Goal: Task Accomplishment & Management: Complete application form

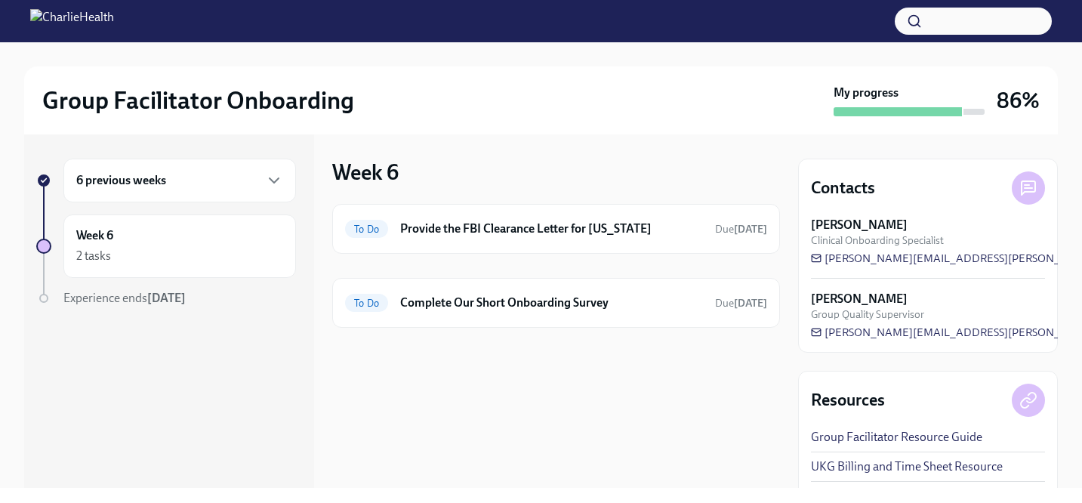
click at [600, 255] on div "To Do Provide the FBI Clearance Letter for [US_STATE] Due [DATE] To Do Complete…" at bounding box center [556, 266] width 448 height 124
click at [592, 239] on div "To Do Provide the FBI Clearance Letter for [US_STATE] Due [DATE]" at bounding box center [556, 229] width 422 height 24
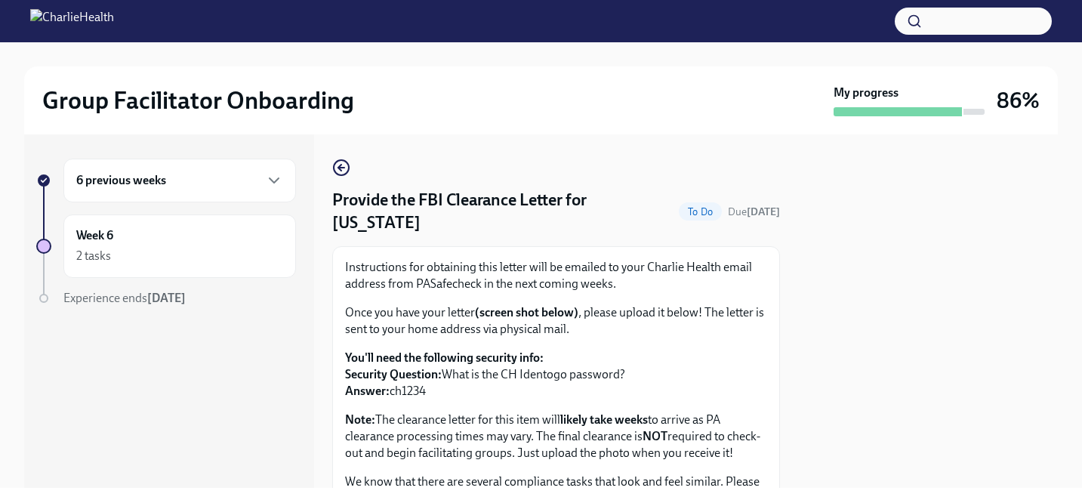
scroll to position [377, 0]
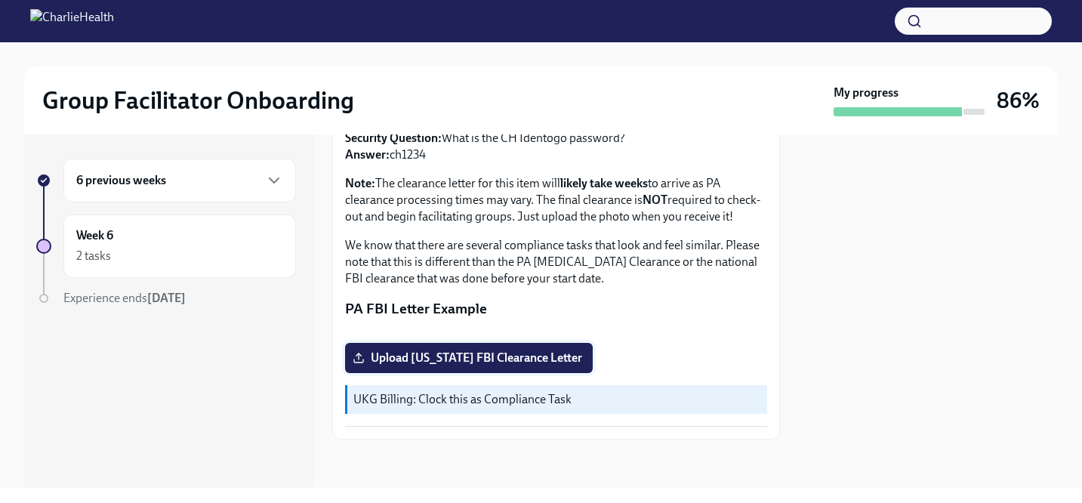
click at [467, 360] on span "Upload [US_STATE] FBI Clearance Letter" at bounding box center [469, 357] width 227 height 15
click at [0, 0] on input "Upload [US_STATE] FBI Clearance Letter" at bounding box center [0, 0] width 0 height 0
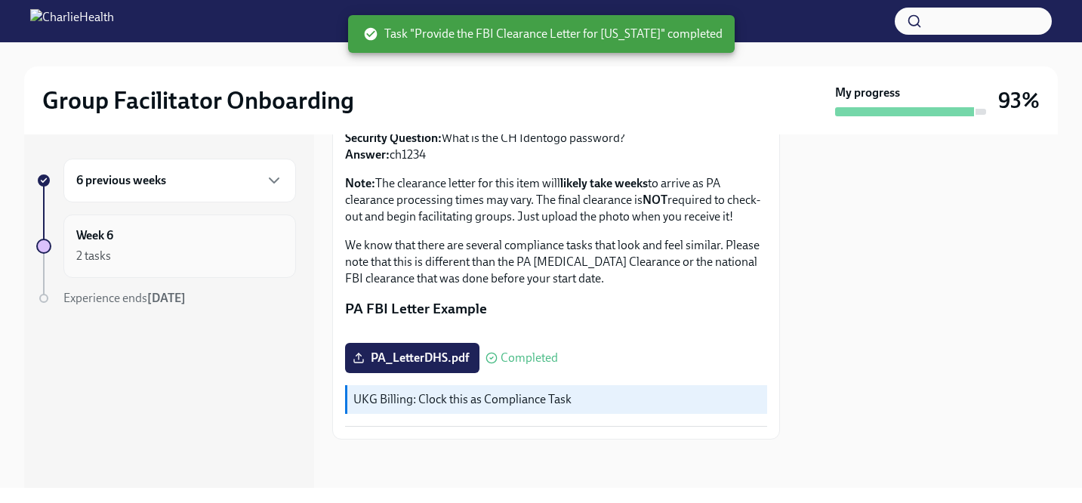
click at [155, 251] on div "2 tasks" at bounding box center [179, 256] width 207 height 18
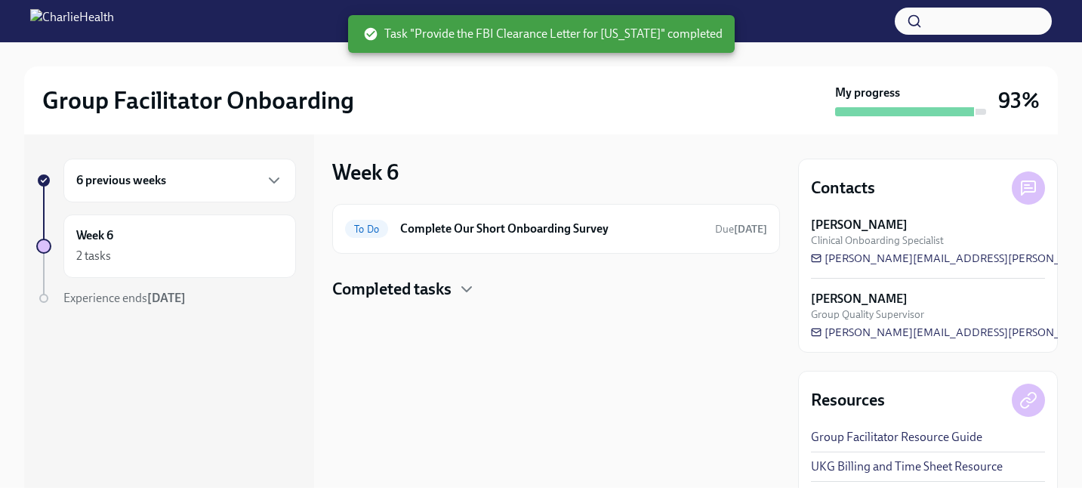
click at [385, 291] on h4 "Completed tasks" at bounding box center [391, 289] width 119 height 23
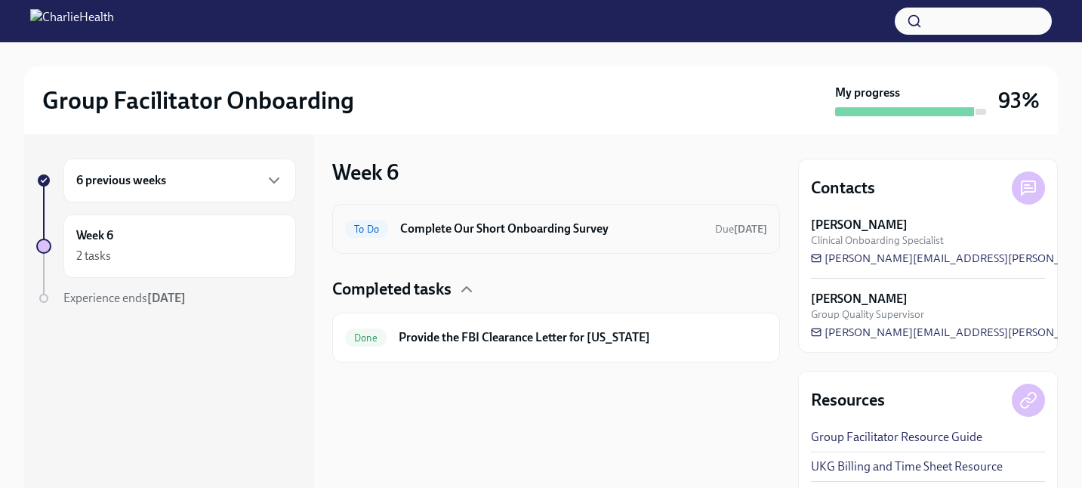
click at [390, 222] on div "To Do Complete Our Short Onboarding Survey Due [DATE]" at bounding box center [556, 229] width 422 height 24
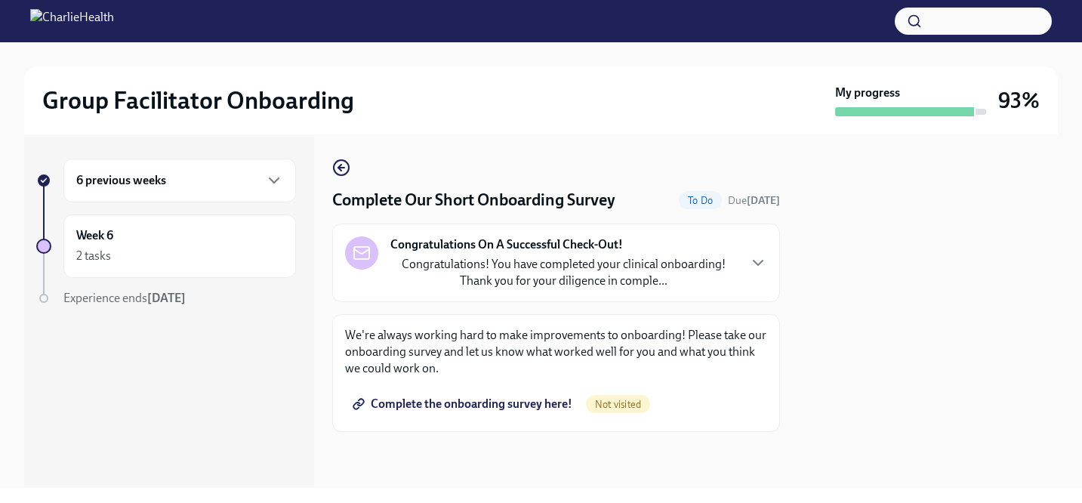
click at [455, 410] on span "Complete the onboarding survey here!" at bounding box center [464, 403] width 217 height 15
click at [339, 161] on circle "button" at bounding box center [341, 167] width 15 height 15
